Goal: Task Accomplishment & Management: Use online tool/utility

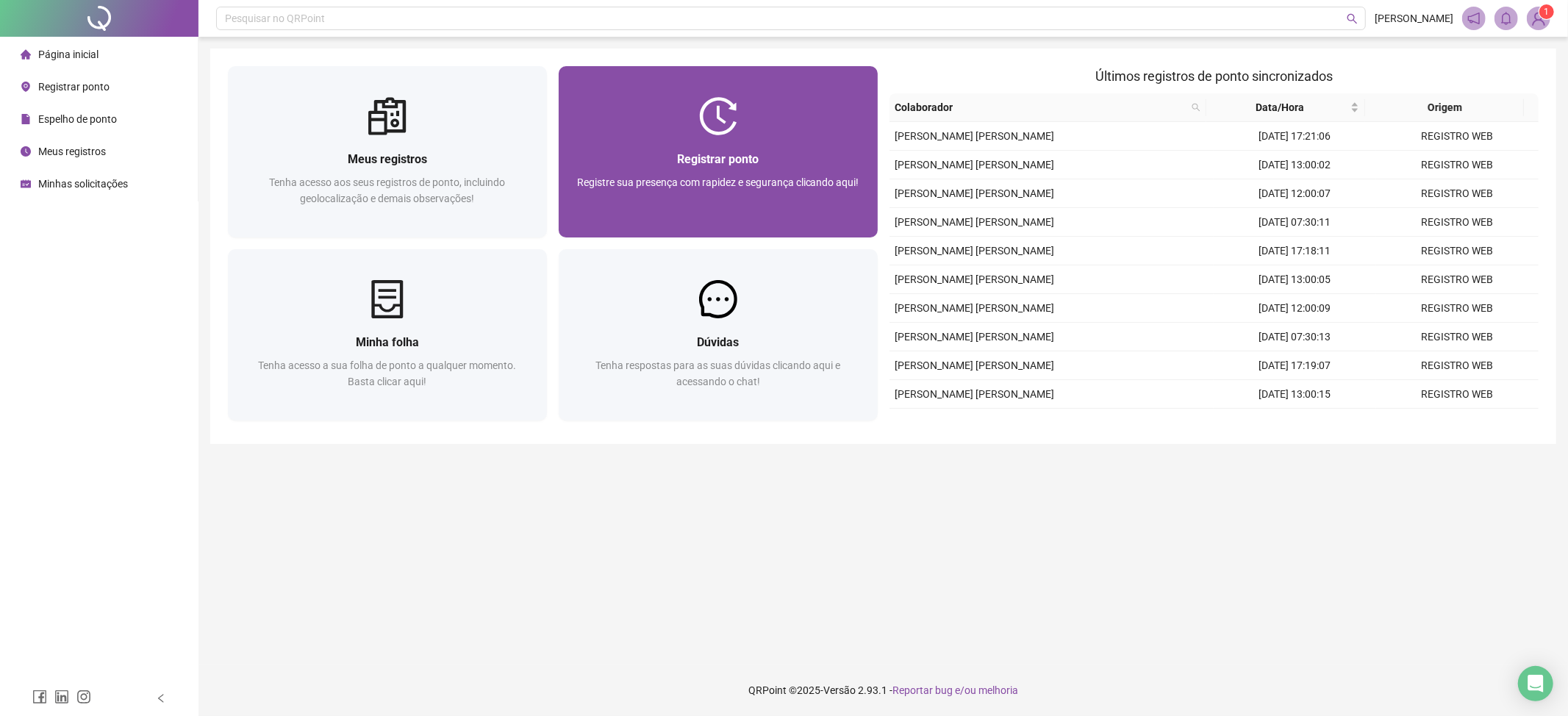
click at [705, 160] on span "Registrar ponto" at bounding box center [718, 159] width 81 height 14
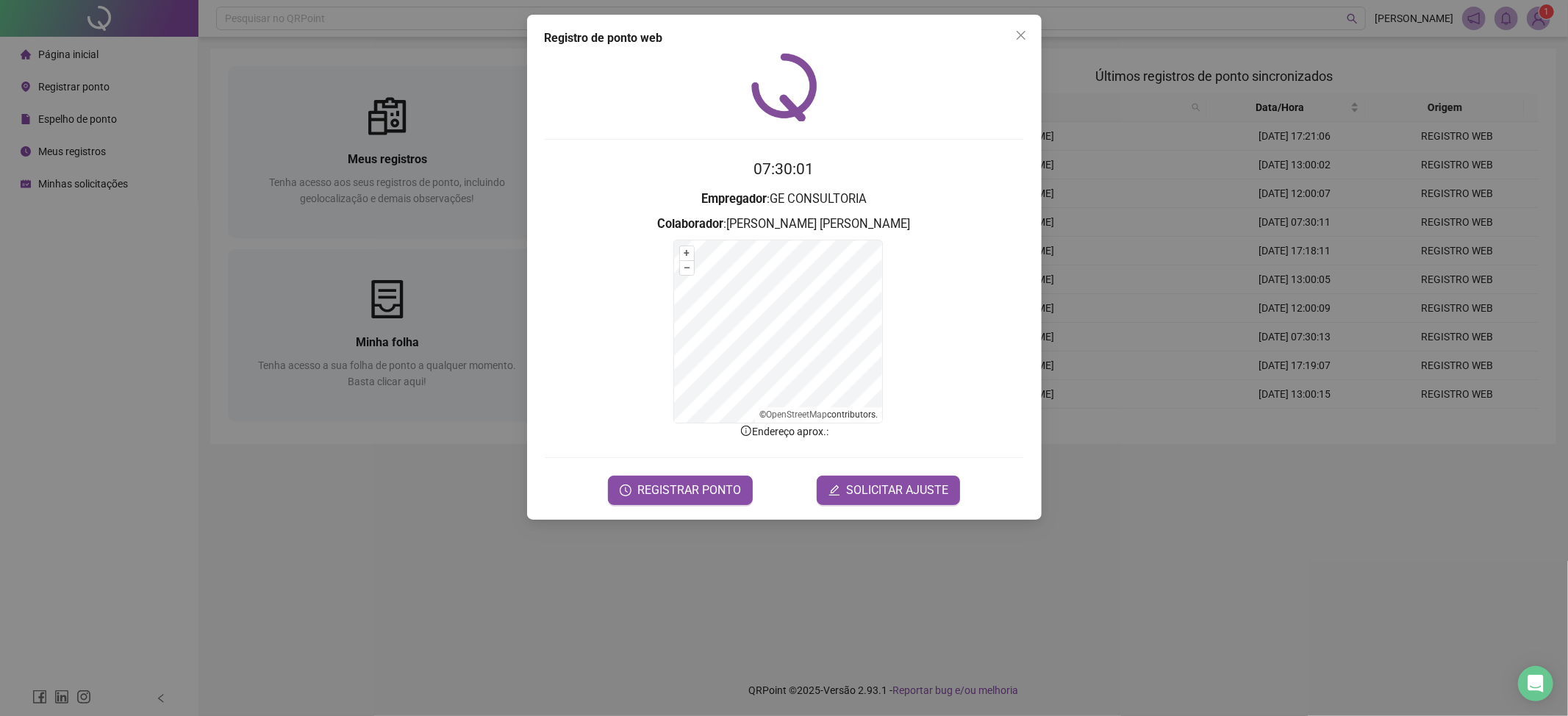
click at [462, 541] on div "Registro de ponto web 07:30:01 Empregador : GE CONSULTORIA Colaborador : [PERSO…" at bounding box center [784, 358] width 1568 height 716
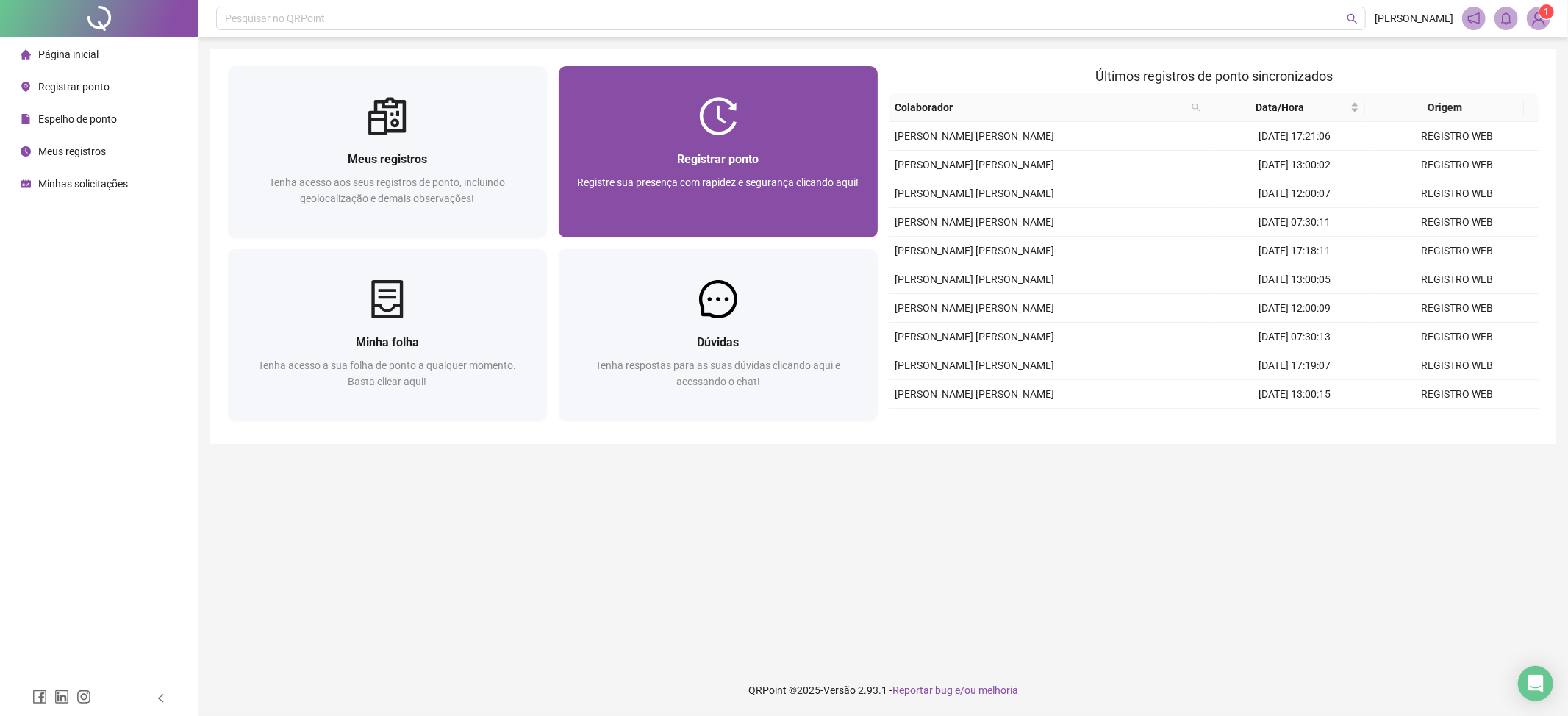
click at [727, 167] on div "Registrar ponto" at bounding box center [718, 159] width 283 height 18
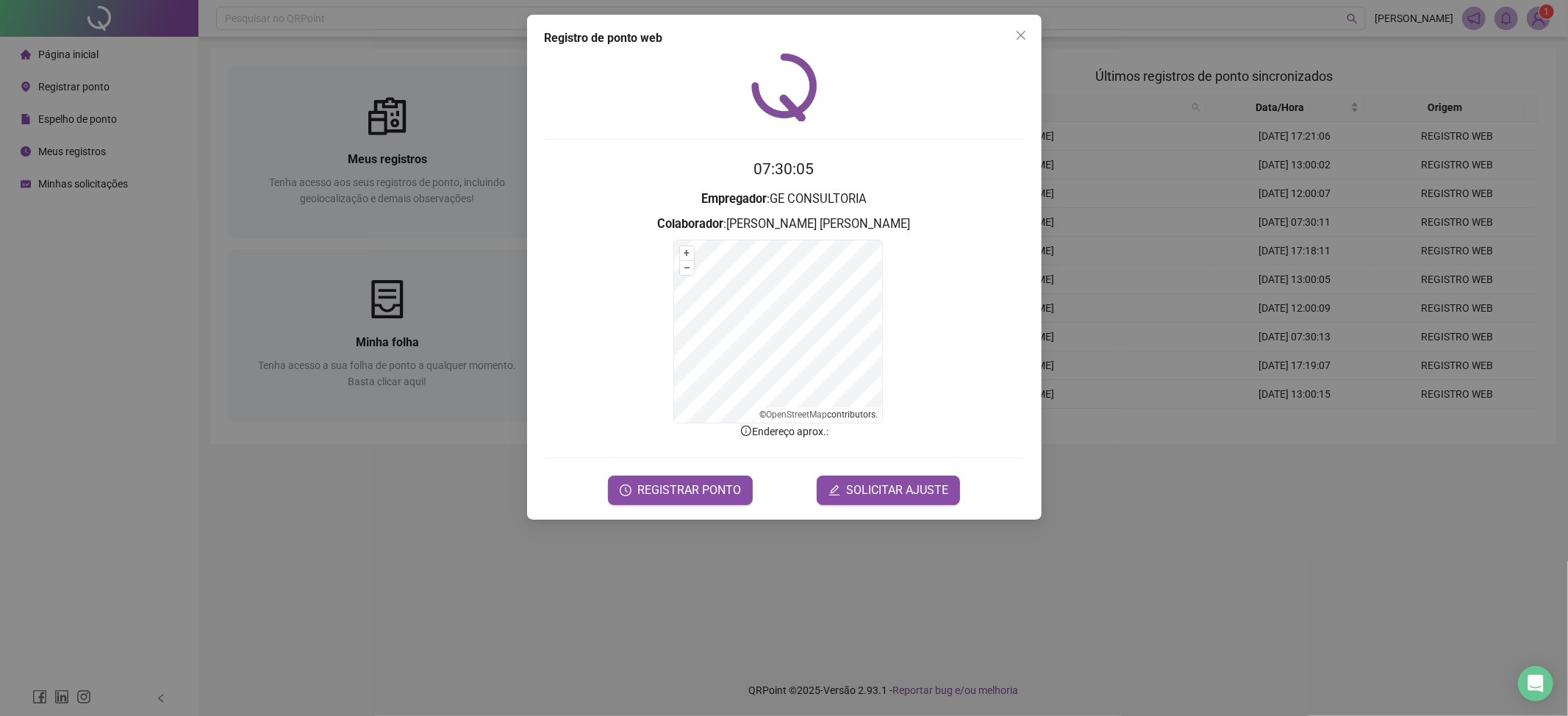
click at [679, 474] on form "07:30:05 Empregador : GE CONSULTORIA Colaborador : [PERSON_NAME] + – ⇧ › © Open…" at bounding box center [784, 330] width 479 height 347
click at [671, 491] on span "REGISTRAR PONTO" at bounding box center [689, 490] width 103 height 18
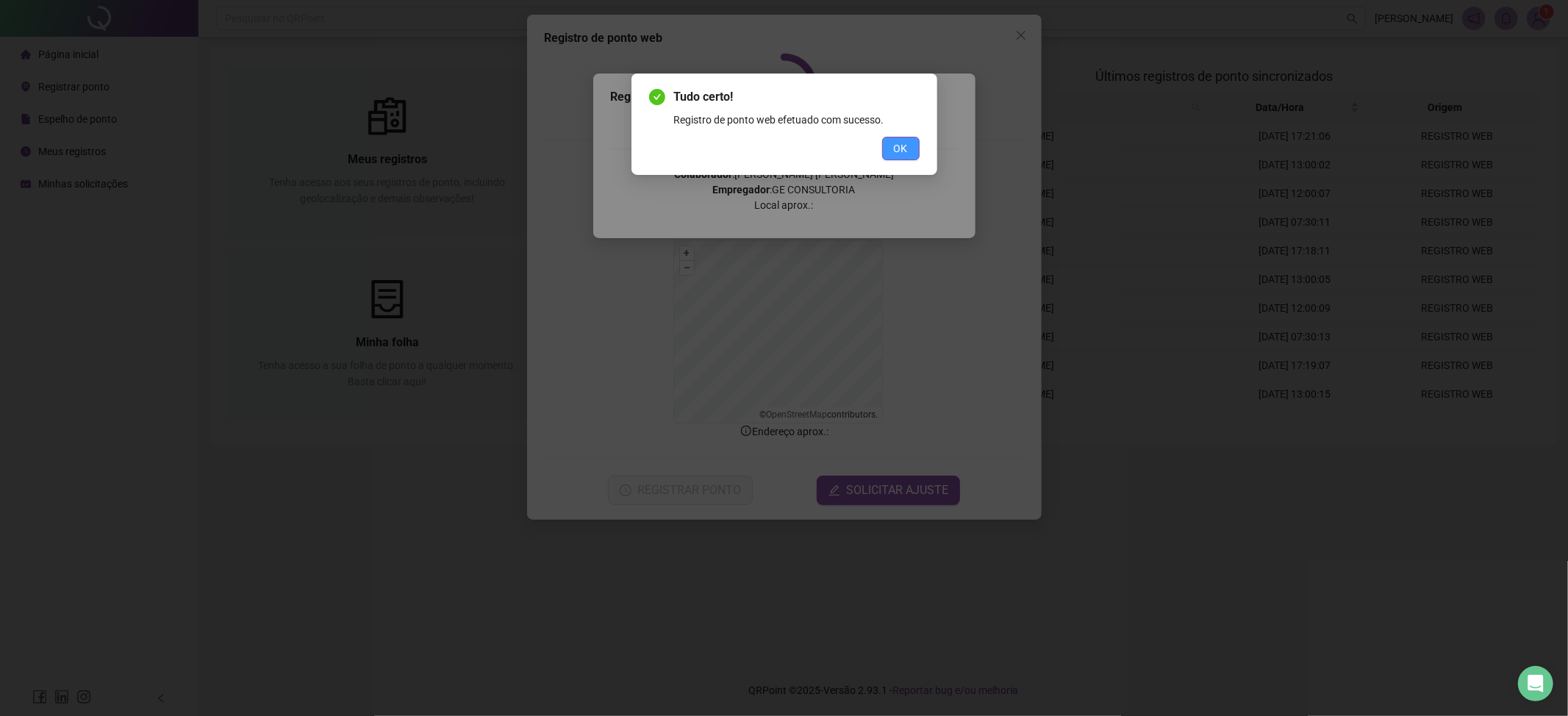
click at [904, 146] on span "OK" at bounding box center [901, 148] width 14 height 16
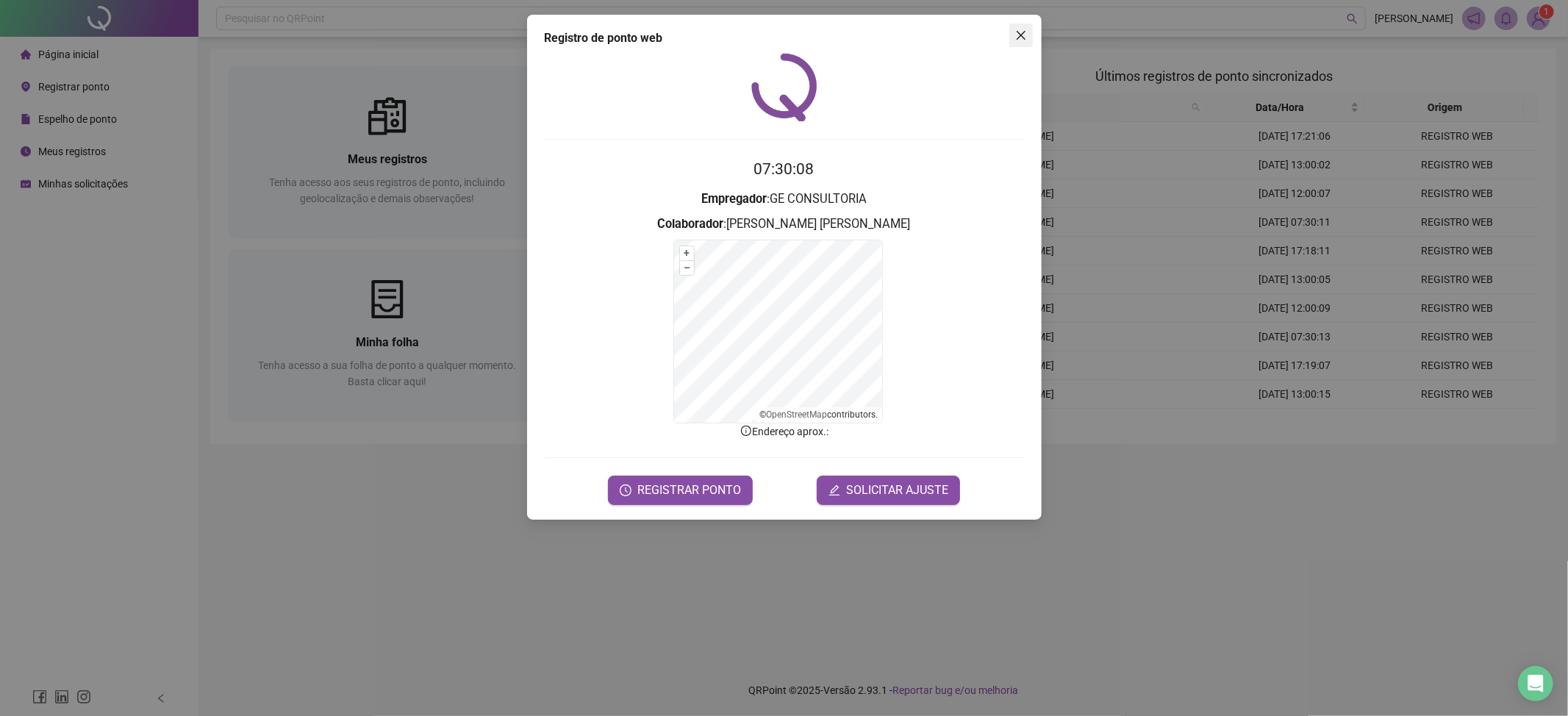
click at [1023, 34] on icon "close" at bounding box center [1021, 35] width 12 height 12
